Goal: Information Seeking & Learning: Learn about a topic

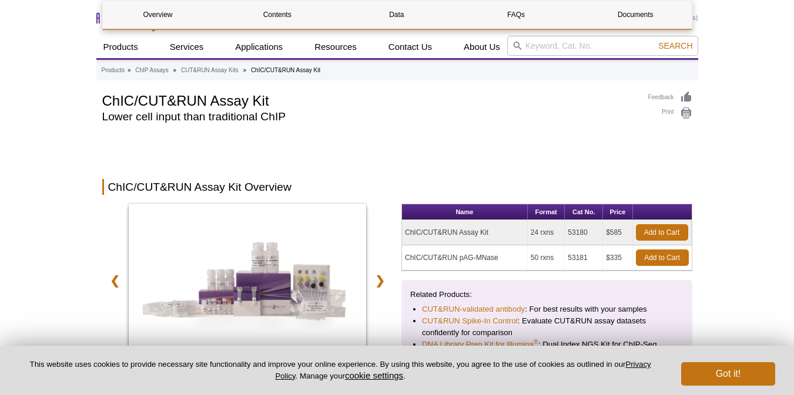
scroll to position [705, 0]
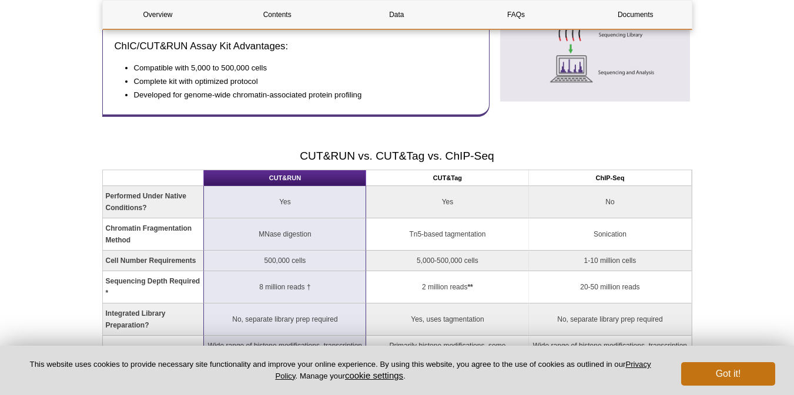
click at [709, 386] on pint-cookie-banner "This website uses cookies to provide necessary site functionality and improve y…" at bounding box center [397, 370] width 794 height 49
click at [716, 379] on button "Got it!" at bounding box center [728, 374] width 94 height 24
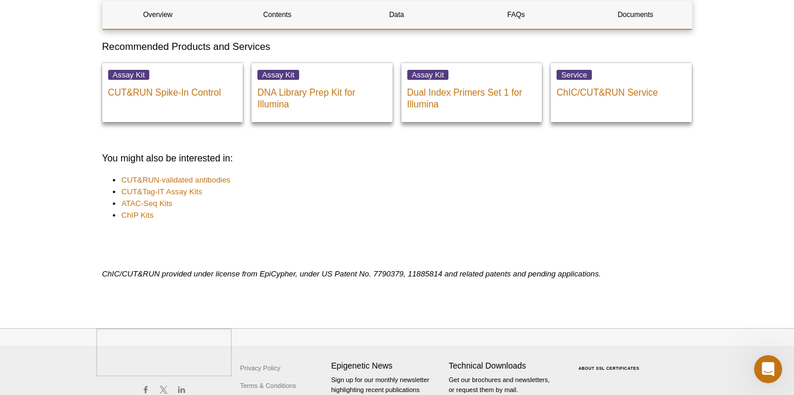
scroll to position [4168, 0]
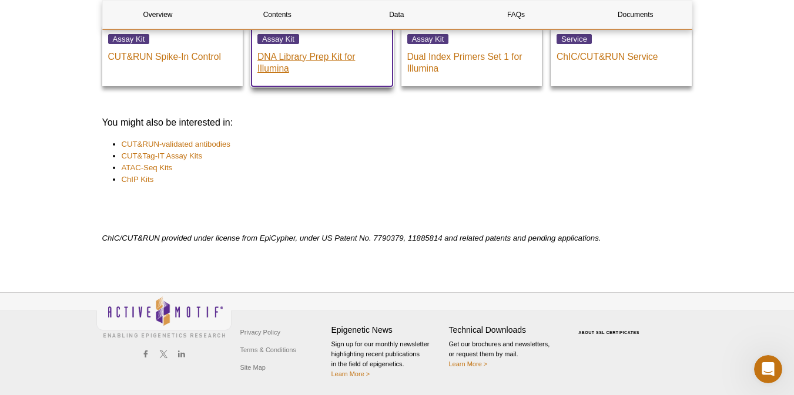
click at [298, 50] on p "DNA Library Prep Kit for Illumina" at bounding box center [321, 59] width 129 height 29
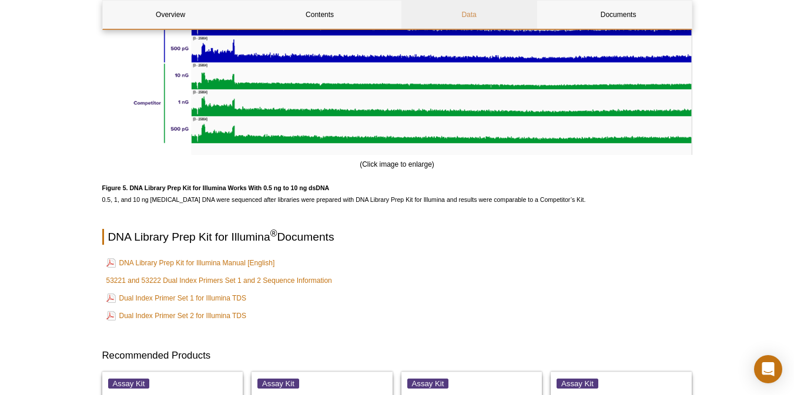
scroll to position [3227, 0]
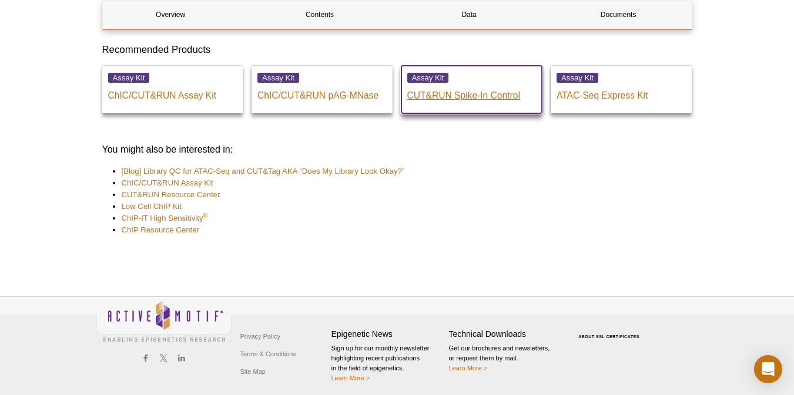
click at [437, 94] on p "CUT&RUN Spike-In Control" at bounding box center [471, 93] width 129 height 18
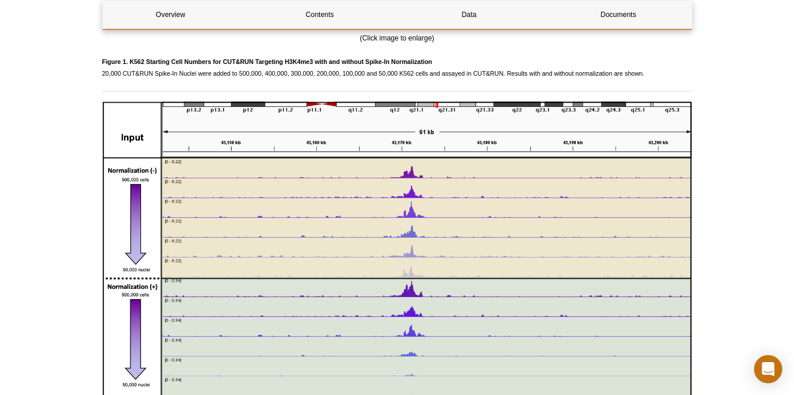
scroll to position [2356, 0]
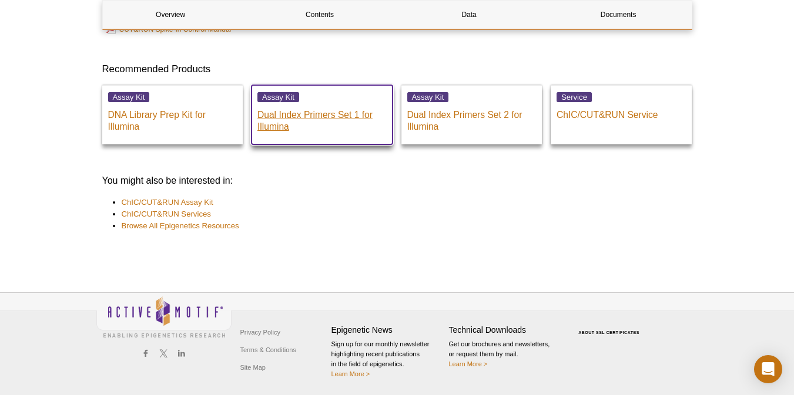
click at [287, 119] on p "Dual Index Primers Set 1 for Illumina" at bounding box center [321, 117] width 129 height 29
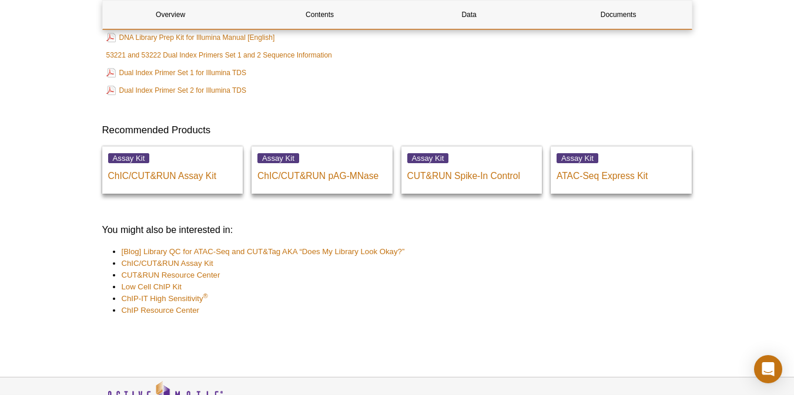
scroll to position [3292, 0]
